Goal: Transaction & Acquisition: Purchase product/service

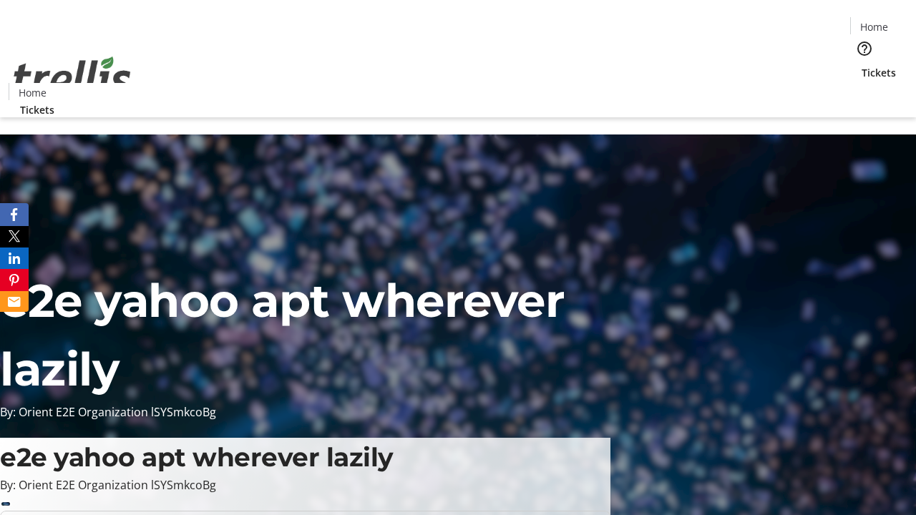
click at [861, 65] on span "Tickets" at bounding box center [878, 72] width 34 height 15
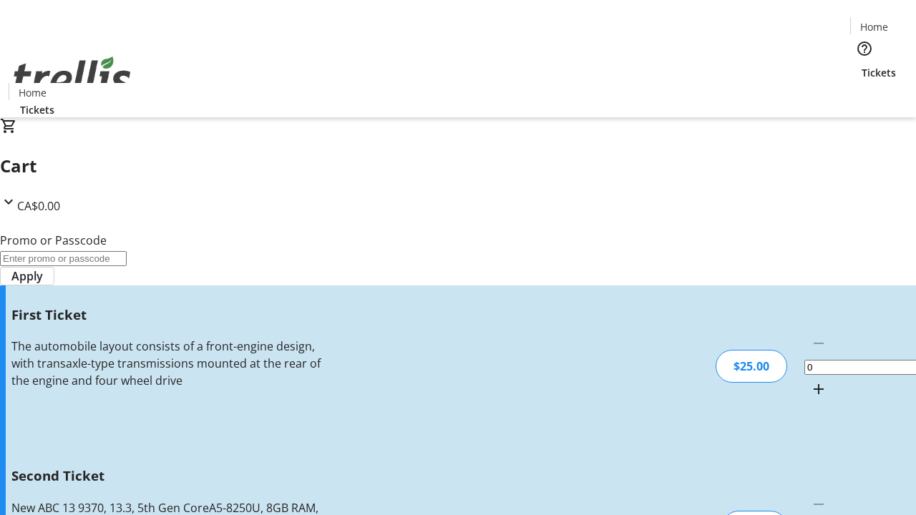
click at [810, 381] on mat-icon "Increment by one" at bounding box center [818, 389] width 17 height 17
type input "1"
type input "2"
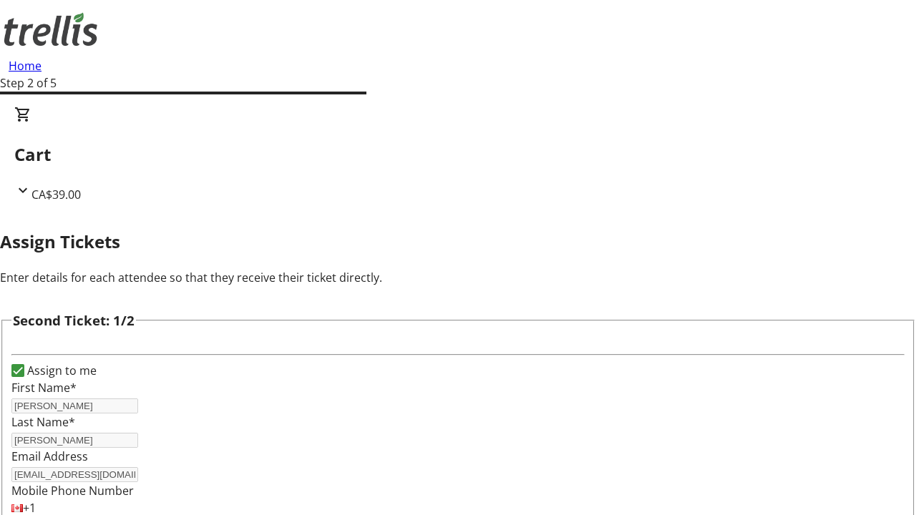
type input "[PERSON_NAME]"
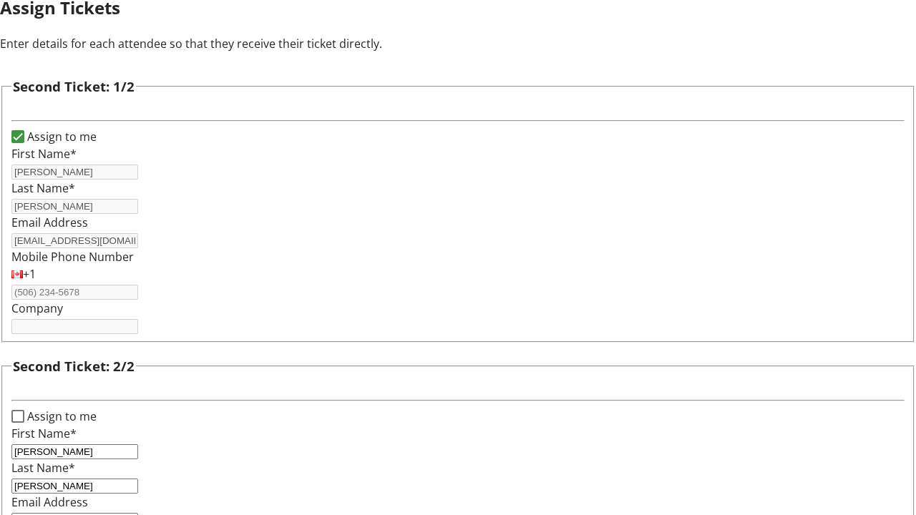
type input "[EMAIL_ADDRESS][DOMAIN_NAME]"
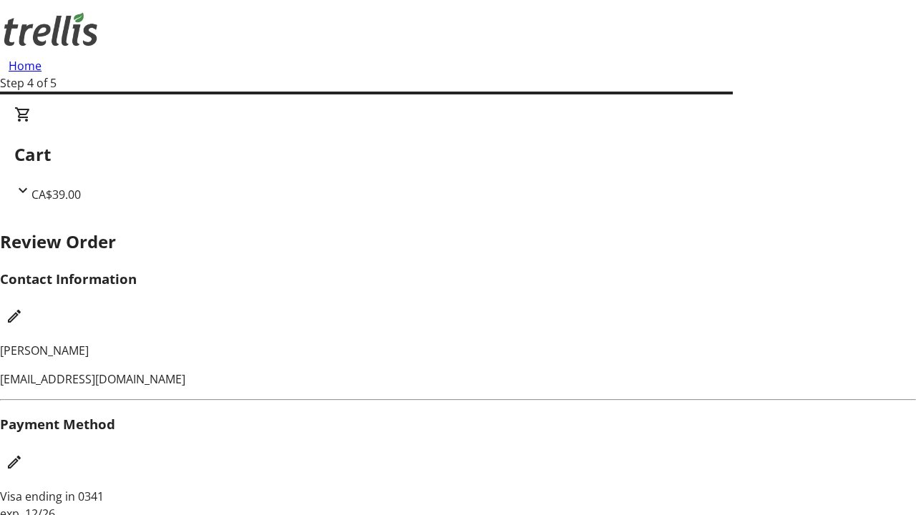
click at [23, 308] on mat-icon "Edit Contact Information" at bounding box center [14, 316] width 17 height 17
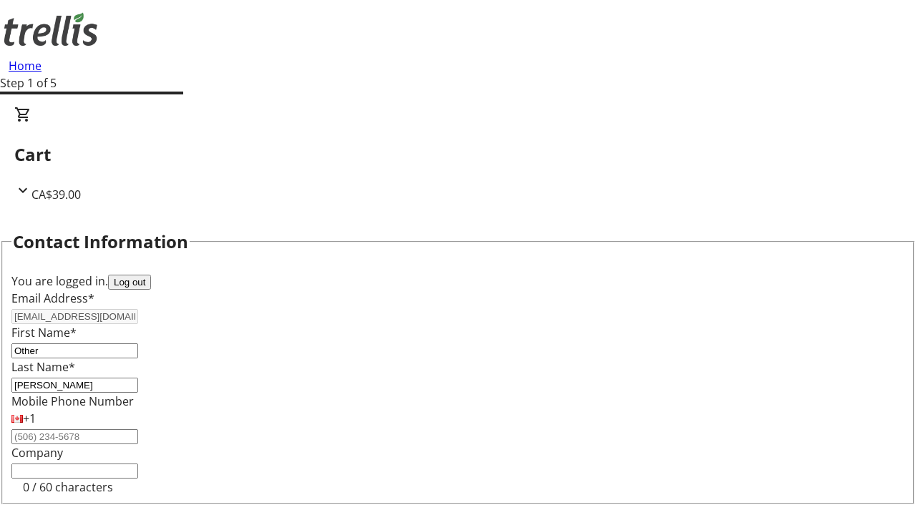
type input "Other"
type input "Name"
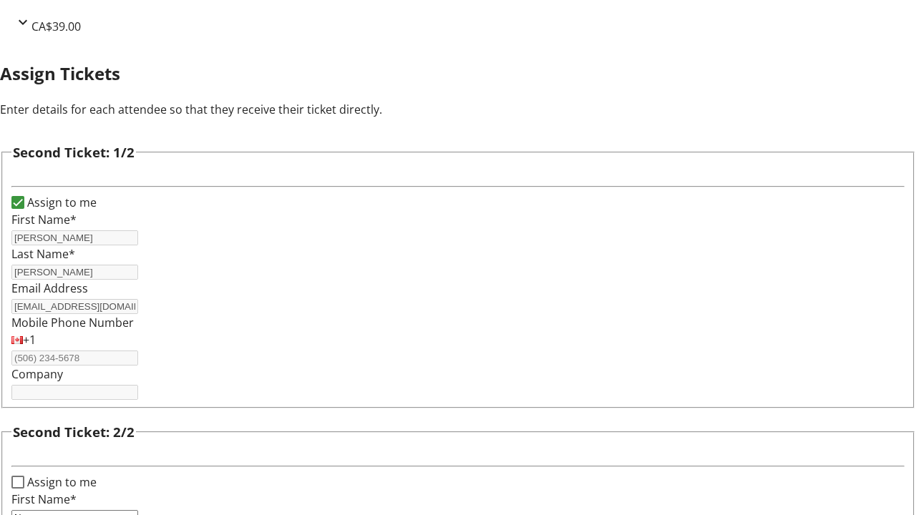
type input "Name"
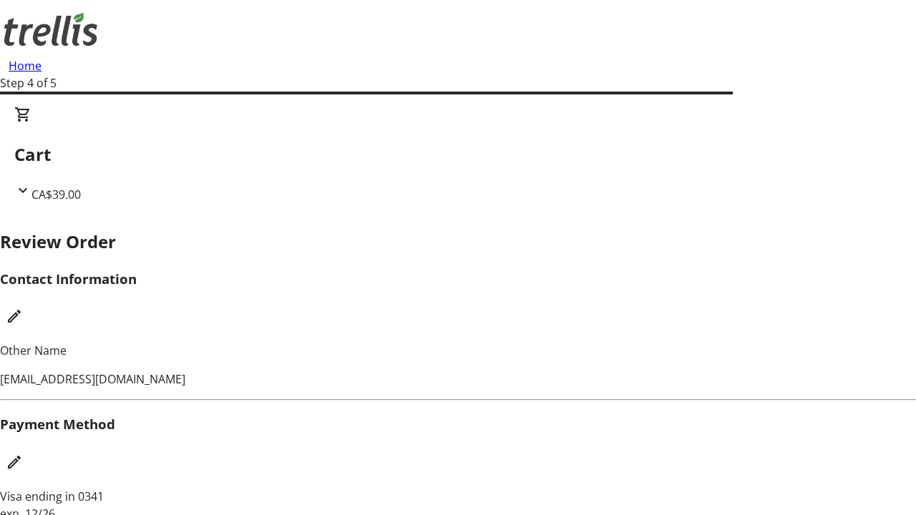
click at [23, 454] on mat-icon "Edit Payment Method" at bounding box center [14, 462] width 17 height 17
